Goal: Task Accomplishment & Management: Manage account settings

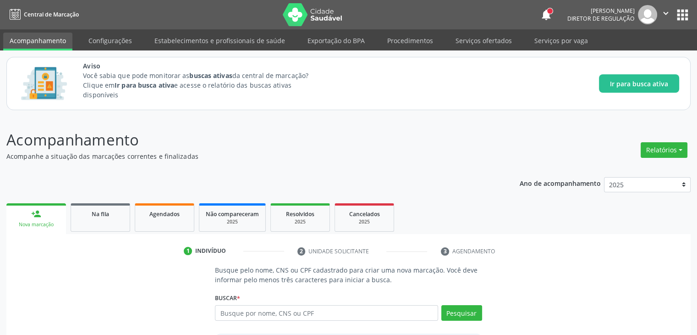
click at [511, 98] on div "Aviso Você sabia que pode monitorar as buscas ativas da central de marcação? Cl…" at bounding box center [381, 83] width 596 height 45
click at [233, 140] on p "Acompanhamento" at bounding box center [245, 139] width 479 height 23
click at [85, 151] on p "Acompanhe a situação das marcações correntes e finalizadas" at bounding box center [245, 156] width 479 height 10
click at [220, 151] on p "Acompanhe a situação das marcações correntes e finalizadas" at bounding box center [245, 156] width 479 height 10
click at [326, 146] on p "Acompanhamento" at bounding box center [245, 139] width 479 height 23
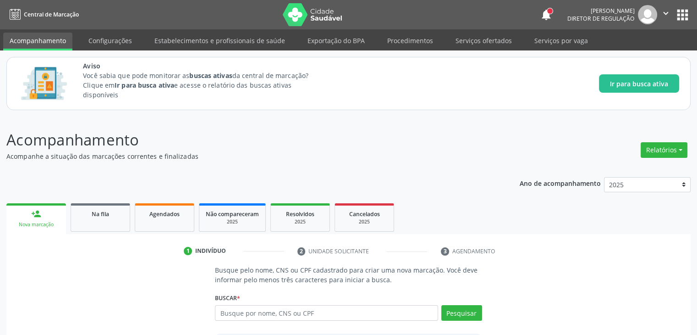
click at [326, 146] on p "Acompanhamento" at bounding box center [245, 139] width 479 height 23
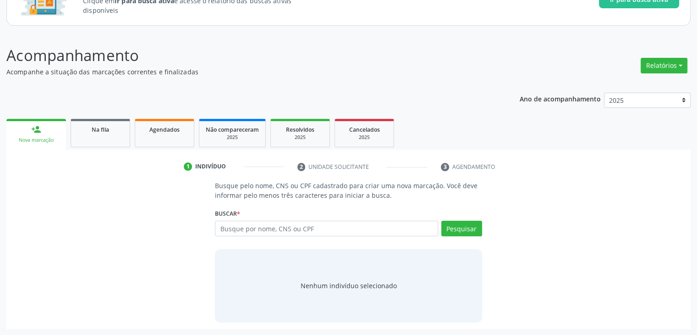
click at [92, 131] on span "Na fila" at bounding box center [100, 130] width 17 height 8
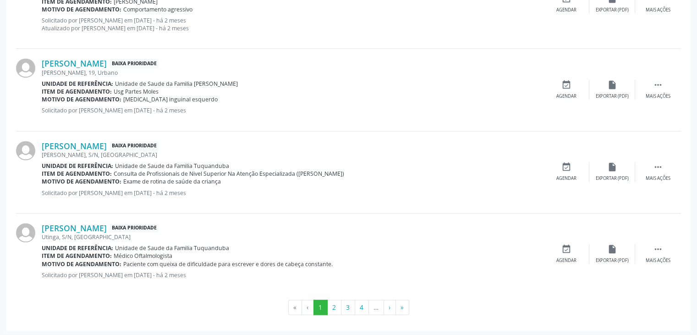
scroll to position [1337, 0]
click at [332, 308] on button "2" at bounding box center [334, 308] width 14 height 16
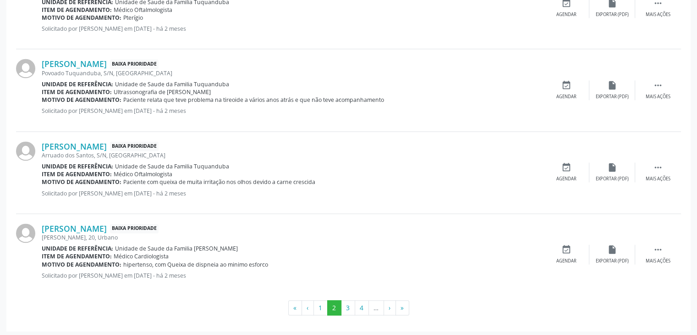
scroll to position [1277, 0]
click at [346, 307] on button "3" at bounding box center [348, 307] width 14 height 16
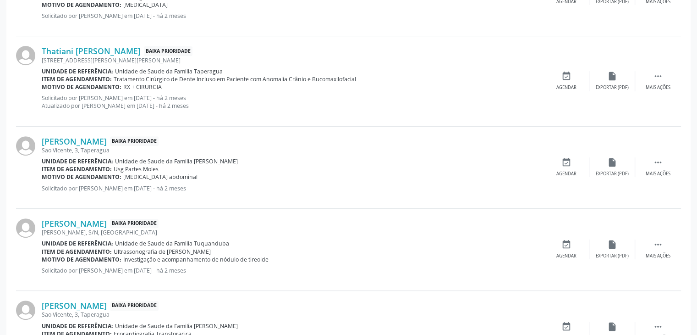
scroll to position [385, 0]
click at [662, 82] on div " Mais ações" at bounding box center [658, 82] width 46 height 20
click at [523, 79] on icon "print" at bounding box center [521, 77] width 10 height 10
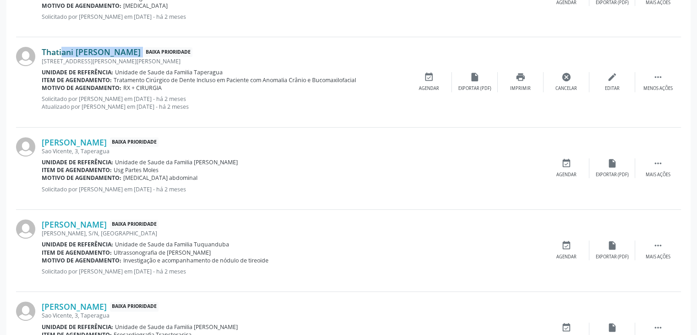
drag, startPoint x: 127, startPoint y: 51, endPoint x: 42, endPoint y: 47, distance: 85.3
click at [42, 47] on div "Thatiani Tenorio Silva Baixa Prioridade" at bounding box center [224, 52] width 364 height 10
copy div "Thatiani Tenorio Silva"
click at [473, 82] on div "insert_drive_file Exportar (PDF)" at bounding box center [475, 82] width 46 height 20
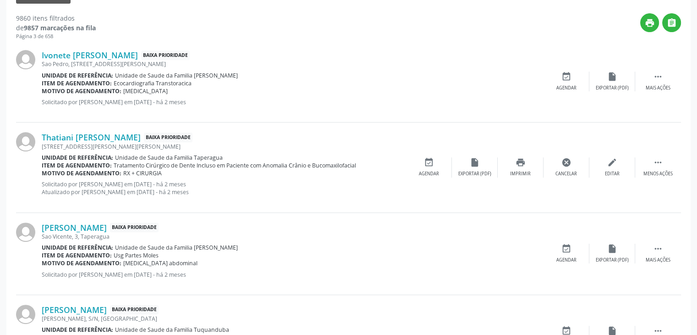
scroll to position [323, 0]
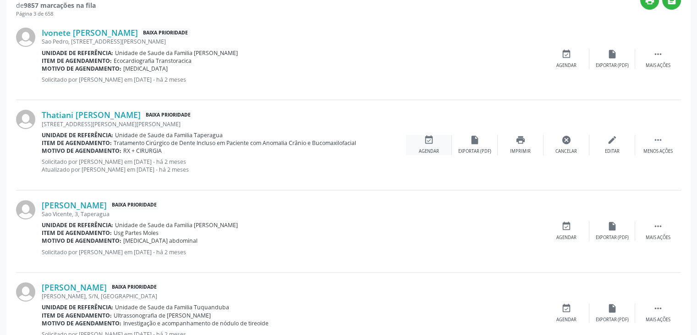
click at [431, 145] on div "event_available Agendar" at bounding box center [429, 145] width 46 height 20
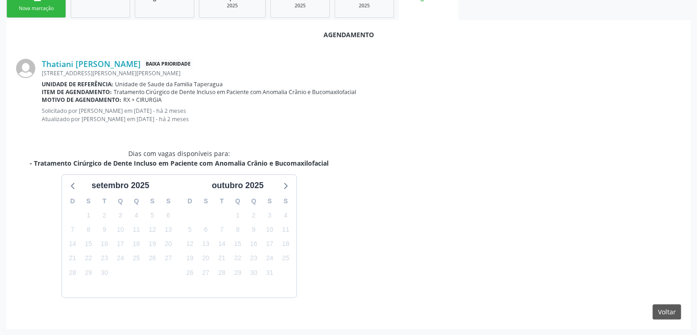
scroll to position [242, 0]
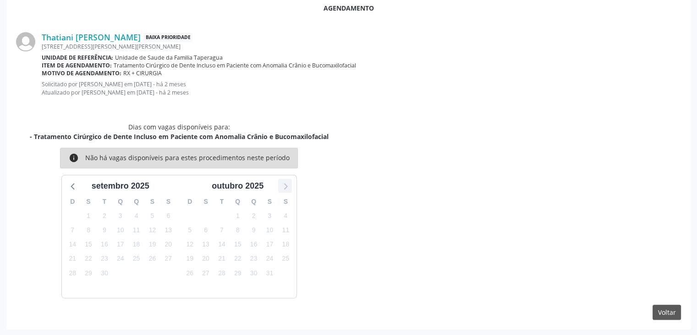
click at [284, 184] on icon at bounding box center [285, 186] width 12 height 12
click at [73, 187] on icon at bounding box center [73, 186] width 4 height 6
click at [471, 151] on div "Dias com vagas disponíveis para: - Tratamento Cirúrgico de Dente Incluso em Pac…" at bounding box center [349, 210] width 678 height 176
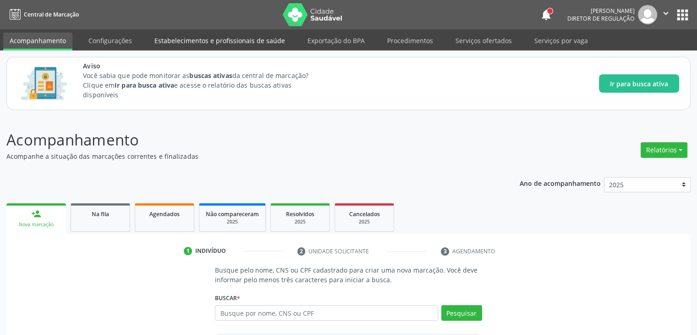
click at [223, 40] on link "Estabelecimentos e profissionais de saúde" at bounding box center [219, 41] width 143 height 16
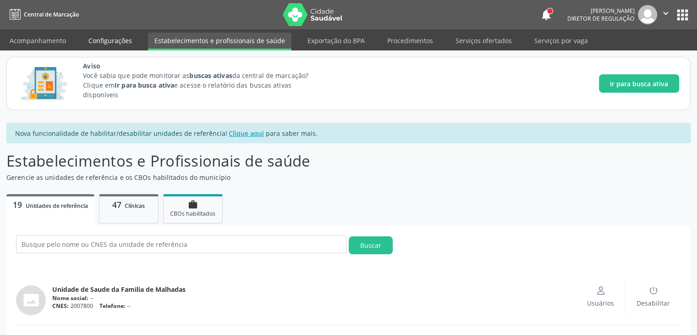
click at [107, 38] on link "Configurações" at bounding box center [110, 41] width 56 height 16
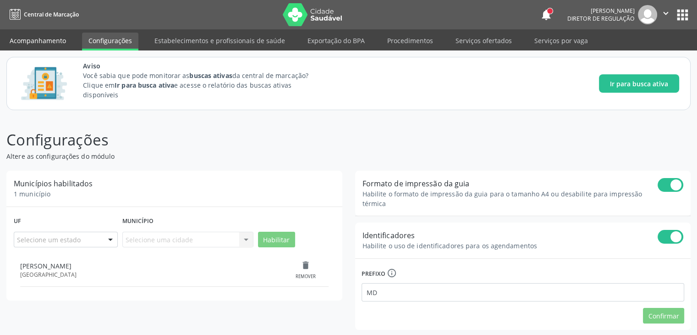
click at [22, 44] on link "Acompanhamento" at bounding box center [37, 41] width 69 height 16
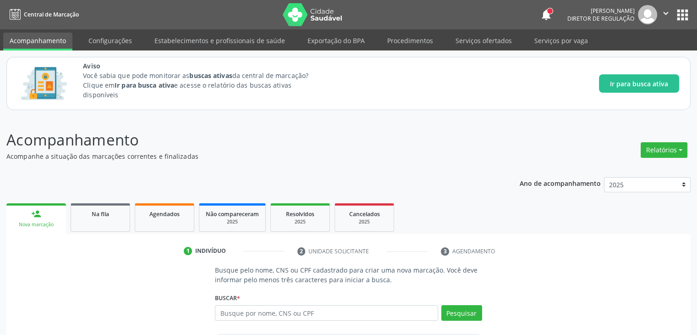
scroll to position [84, 0]
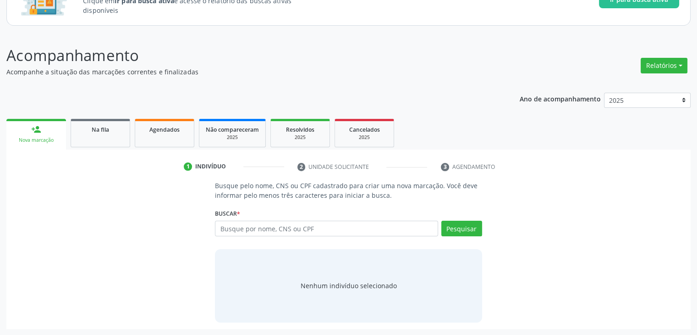
click at [461, 166] on li "3 Agendamento" at bounding box center [477, 167] width 86 height 16
click at [98, 136] on link "Na fila" at bounding box center [101, 133] width 60 height 28
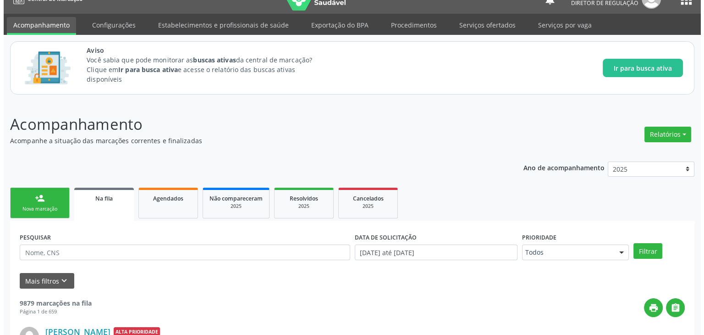
scroll to position [0, 0]
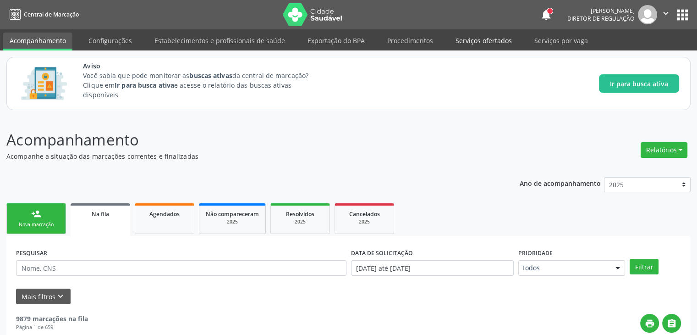
click at [472, 42] on link "Serviços ofertados" at bounding box center [483, 41] width 69 height 16
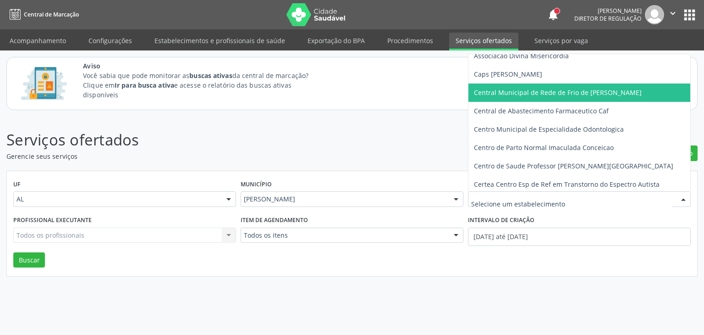
scroll to position [66, 0]
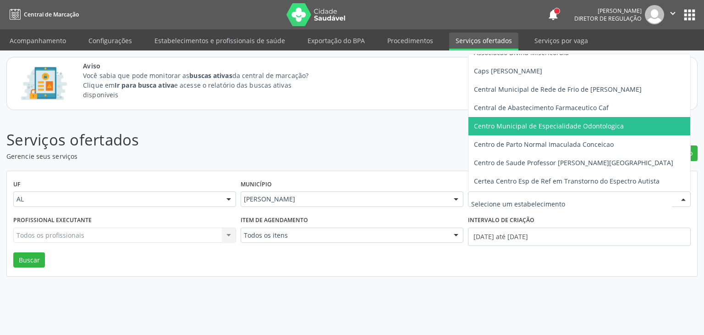
click at [555, 129] on span "Centro Municipal de Especialidade Odontologica" at bounding box center [549, 125] width 150 height 9
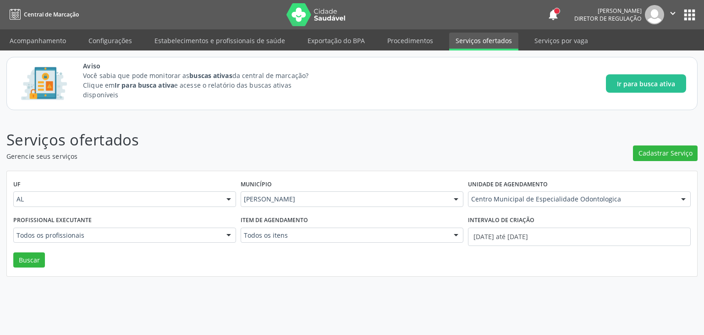
click at [148, 242] on div "Profissional executante Todos os profissionais Todos os profissionais Cirurgião…" at bounding box center [124, 232] width 227 height 39
click at [224, 234] on div at bounding box center [229, 236] width 14 height 16
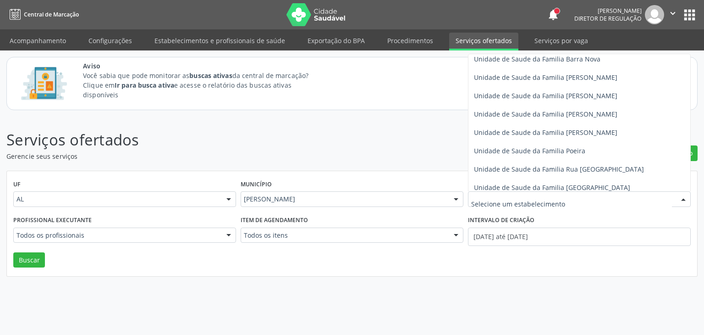
scroll to position [517, 0]
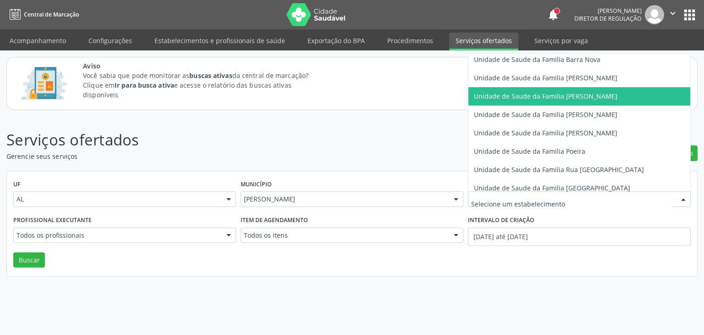
click at [564, 99] on span "Unidade de Saude da Familia [PERSON_NAME]" at bounding box center [545, 96] width 143 height 9
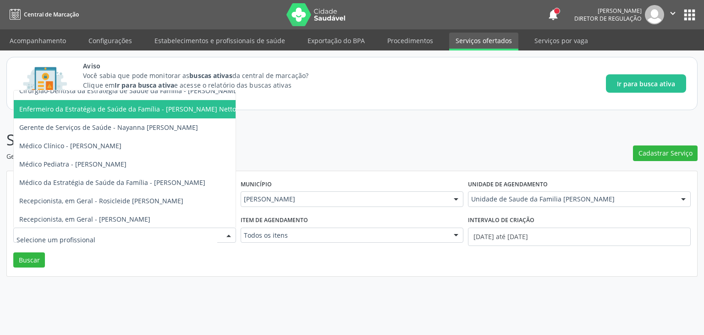
scroll to position [71, 0]
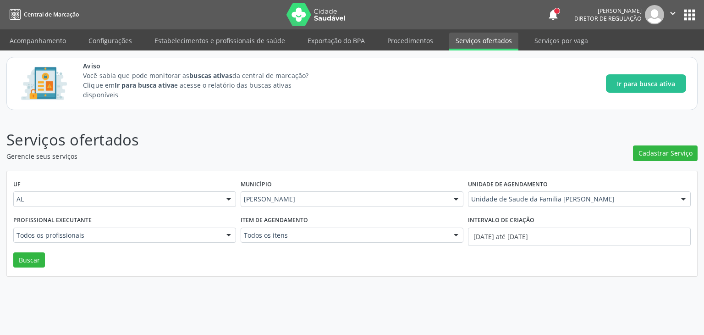
click at [175, 324] on div "Serviços ofertados Gerencie seus serviços Cadastrar Serviço UF AL AL Nenhum res…" at bounding box center [352, 225] width 704 height 218
